Goal: Use online tool/utility: Utilize a website feature to perform a specific function

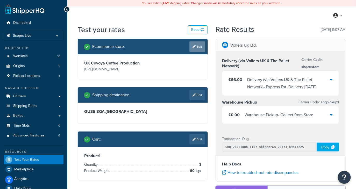
click at [203, 44] on link "Edit" at bounding box center [197, 46] width 16 height 10
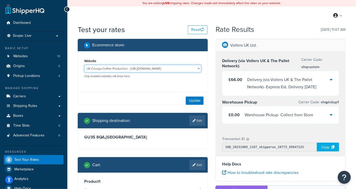
click at [128, 68] on select "Europe Covoya Coffee Production - [URL][DOMAIN_NAME] Rajnik [GEOGRAPHIC_DATA] -…" at bounding box center [142, 69] width 117 height 8
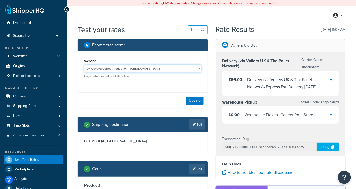
select select "94941b8ad8538536f7e0d649091739f9"
click at [84, 65] on select "Europe Covoya Coffee Production - [URL][DOMAIN_NAME] Rajnik [GEOGRAPHIC_DATA] -…" at bounding box center [142, 69] width 117 height 8
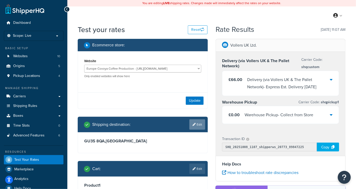
click at [197, 126] on link "Edit" at bounding box center [197, 124] width 16 height 10
select select "GB"
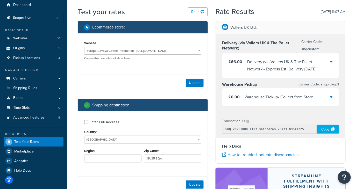
scroll to position [23, 0]
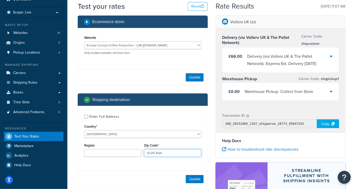
drag, startPoint x: 173, startPoint y: 154, endPoint x: 107, endPoint y: 142, distance: 66.9
click at [110, 143] on div "Region Zip Code* GU35 8QA" at bounding box center [143, 151] width 120 height 19
type input "8799"
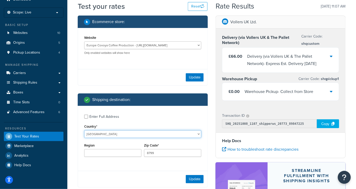
click at [95, 134] on select "United States United Kingdom Afghanistan Åland Islands Albania Algeria American…" at bounding box center [142, 134] width 117 height 8
select select "ES"
click at [84, 130] on select "United States United Kingdom Afghanistan Åland Islands Albania Algeria American…" at bounding box center [142, 134] width 117 height 8
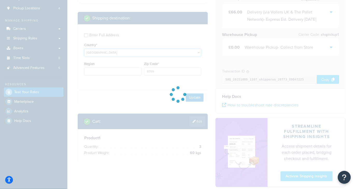
scroll to position [76, 0]
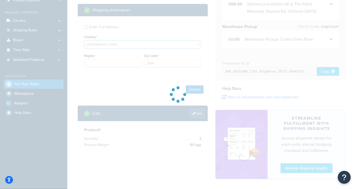
select select "5cb14d3f03869f532086d8dfa9bd93c8"
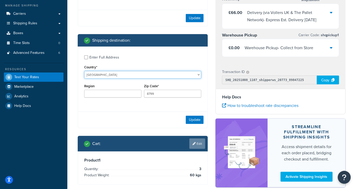
scroll to position [85, 0]
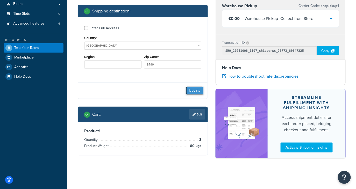
click at [193, 90] on button "Update" at bounding box center [195, 91] width 18 height 8
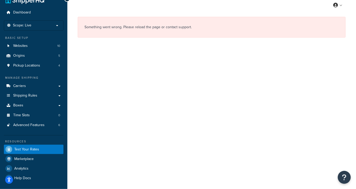
scroll to position [0, 0]
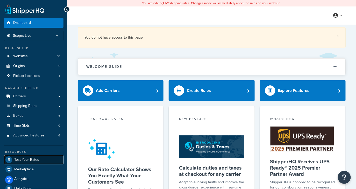
click at [31, 158] on span "Test Your Rates" at bounding box center [26, 160] width 25 height 4
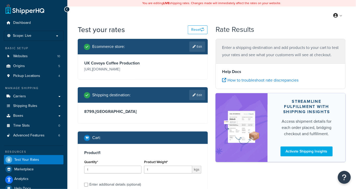
scroll to position [1, 0]
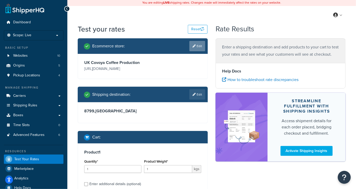
click at [193, 47] on link "Edit" at bounding box center [197, 46] width 16 height 10
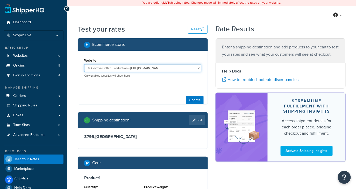
click at [111, 71] on select "Europe Covoya Coffee Production - [URL][DOMAIN_NAME] Rajnik [GEOGRAPHIC_DATA] -…" at bounding box center [142, 68] width 117 height 8
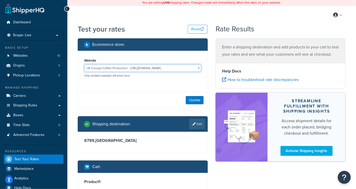
select select "94941b8ad8538536f7e0d649091739f9"
click at [84, 64] on select "Europe Covoya Coffee Production - [URL][DOMAIN_NAME] Rajnik [GEOGRAPHIC_DATA] -…" at bounding box center [142, 68] width 117 height 8
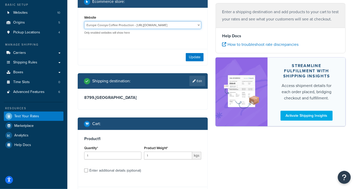
scroll to position [92, 0]
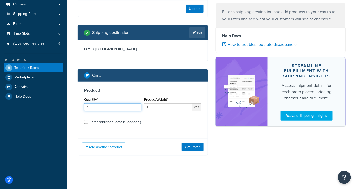
click at [121, 110] on input "1" at bounding box center [112, 107] width 57 height 8
type input "10"
click at [166, 108] on input "1" at bounding box center [168, 107] width 48 height 8
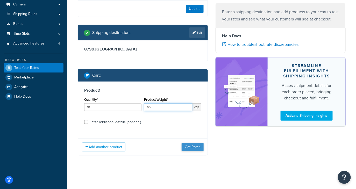
type input "60"
click at [190, 149] on button "Get Rates" at bounding box center [193, 147] width 22 height 8
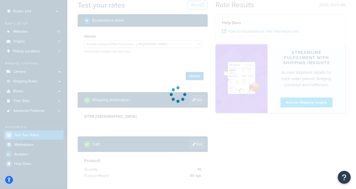
scroll to position [24, 0]
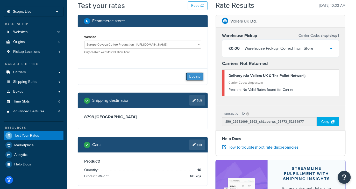
click at [193, 77] on button "Update" at bounding box center [195, 77] width 18 height 8
